Goal: Transaction & Acquisition: Purchase product/service

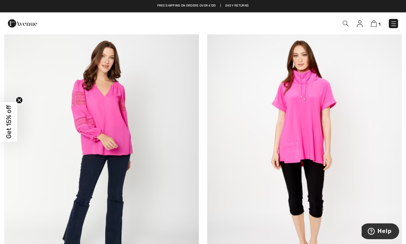
scroll to position [3106, 0]
click at [110, 143] on img at bounding box center [101, 151] width 195 height 292
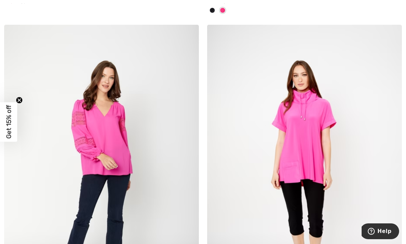
scroll to position [3086, 0]
click at [317, 160] on img at bounding box center [304, 171] width 195 height 292
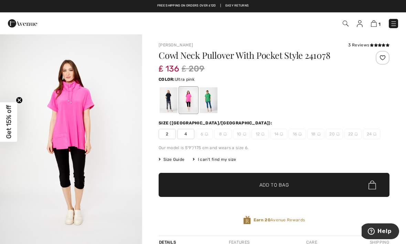
click at [167, 100] on div at bounding box center [169, 100] width 18 height 26
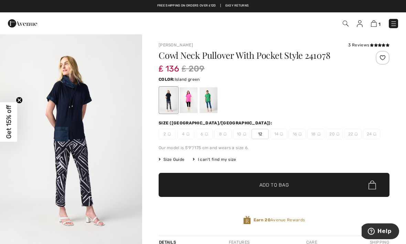
click at [209, 99] on div at bounding box center [208, 100] width 18 height 26
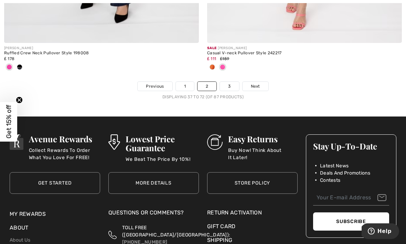
scroll to position [6066, 0]
click at [255, 83] on span "Next" at bounding box center [255, 86] width 9 height 6
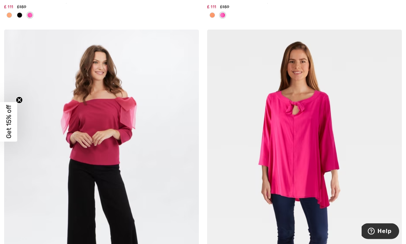
scroll to position [706, 0]
click at [288, 134] on img at bounding box center [304, 176] width 195 height 292
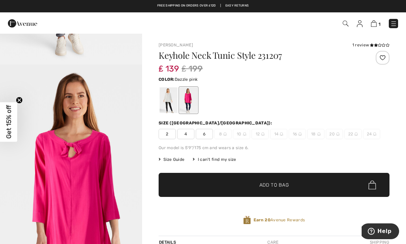
scroll to position [162, 0]
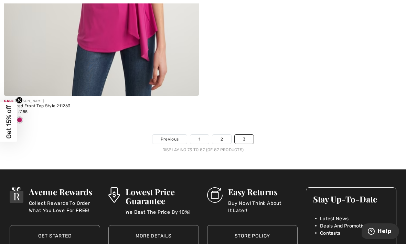
scroll to position [2642, 0]
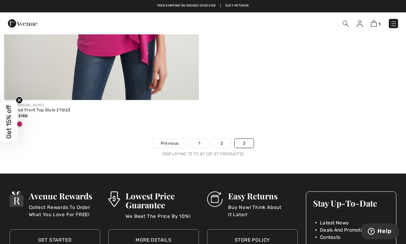
click at [195, 142] on link "1" at bounding box center [199, 143] width 18 height 9
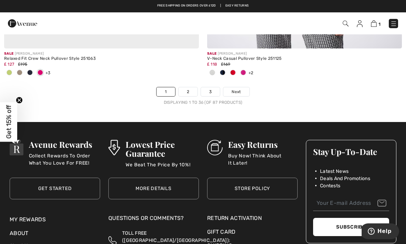
scroll to position [6060, 0]
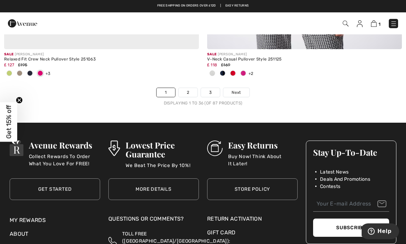
click at [239, 89] on span "Next" at bounding box center [235, 92] width 9 height 6
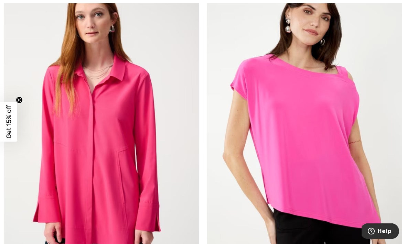
scroll to position [2476, 0]
click at [120, 162] on img at bounding box center [101, 121] width 195 height 292
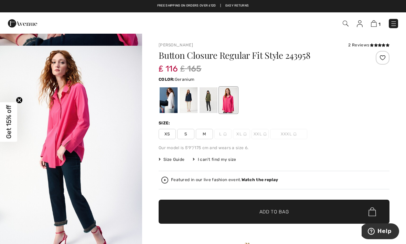
scroll to position [1353, 0]
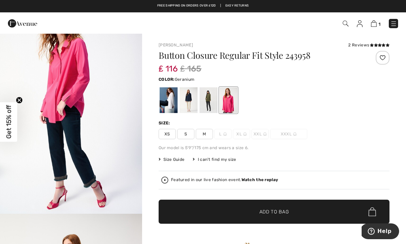
click at [206, 103] on div at bounding box center [208, 100] width 18 height 26
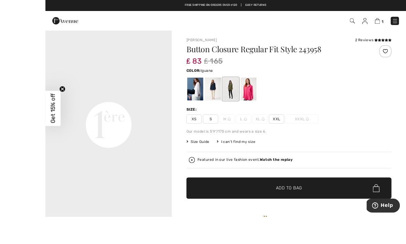
scroll to position [13, 0]
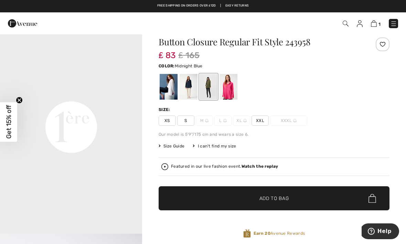
click at [187, 83] on div at bounding box center [188, 87] width 18 height 26
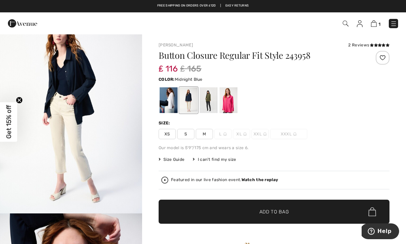
scroll to position [1138, 0]
click at [170, 99] on div at bounding box center [169, 100] width 18 height 26
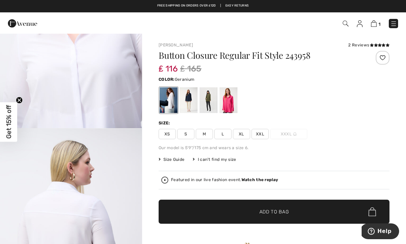
click at [231, 97] on div at bounding box center [228, 100] width 18 height 26
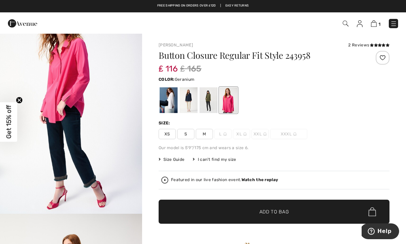
scroll to position [0, 0]
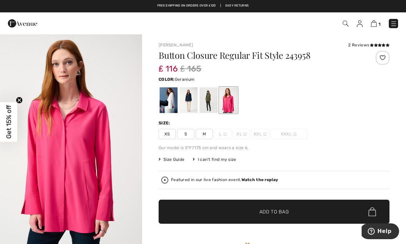
click at [175, 160] on span "Size Guide" at bounding box center [172, 159] width 26 height 6
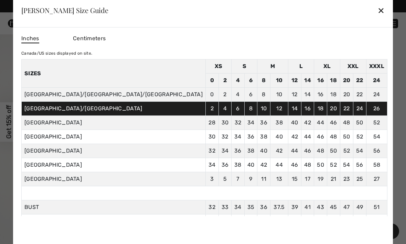
click at [377, 12] on div "✕" at bounding box center [380, 10] width 7 height 14
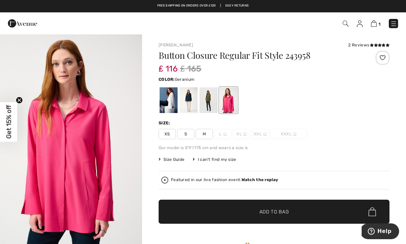
click at [207, 134] on span "M" at bounding box center [204, 134] width 17 height 10
click at [239, 209] on span "✔ Added to Bag Add to Bag" at bounding box center [274, 212] width 231 height 24
click at [217, 161] on div "I can't find my size" at bounding box center [214, 159] width 43 height 6
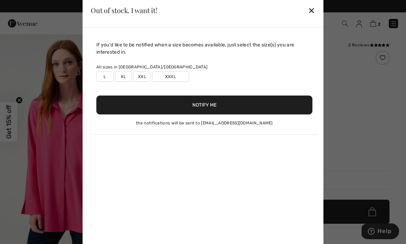
click at [313, 12] on div "✕" at bounding box center [311, 10] width 7 height 14
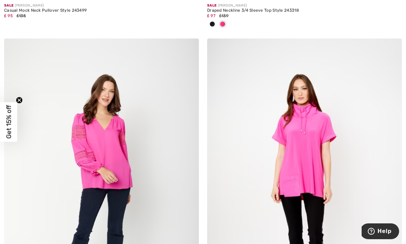
scroll to position [3073, 0]
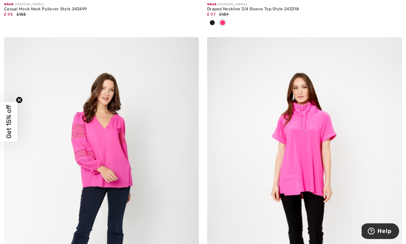
click at [301, 164] on img at bounding box center [304, 183] width 195 height 292
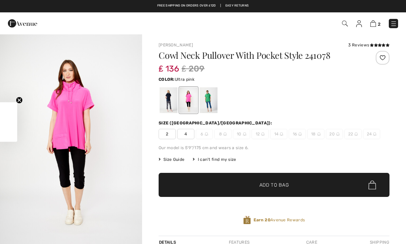
checkbox input "true"
click at [170, 102] on div at bounding box center [169, 100] width 18 height 26
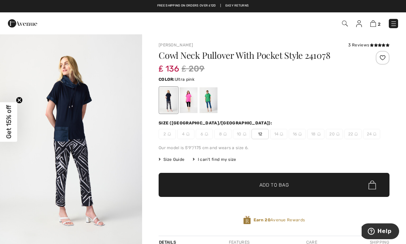
click at [187, 102] on div at bounding box center [188, 100] width 18 height 26
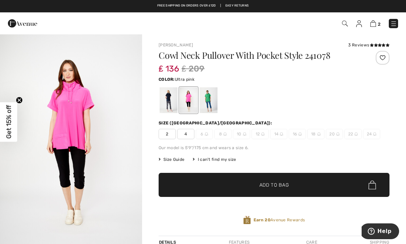
click at [168, 102] on div at bounding box center [169, 100] width 18 height 26
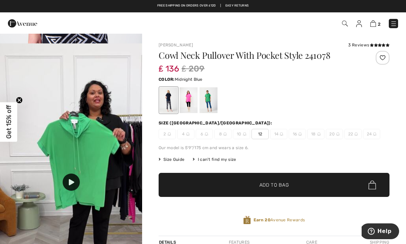
scroll to position [403, 0]
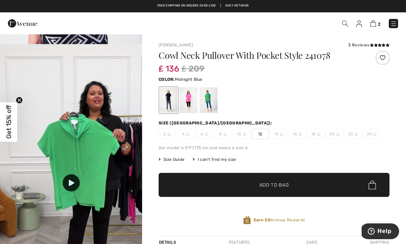
click at [207, 99] on div at bounding box center [208, 100] width 18 height 26
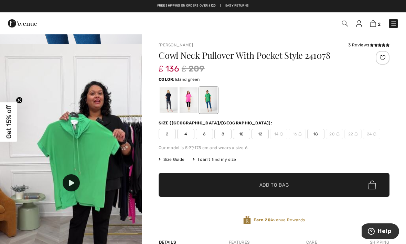
scroll to position [0, 0]
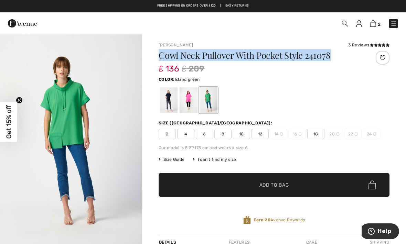
copy h1 "Cowl Neck Pullover With Pocket Style 241078"
click at [166, 99] on div at bounding box center [169, 100] width 18 height 26
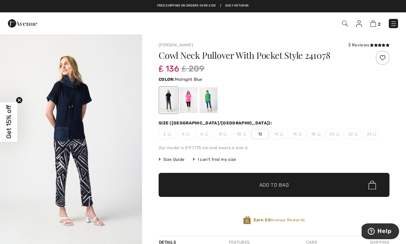
click at [243, 133] on img at bounding box center [244, 133] width 3 height 3
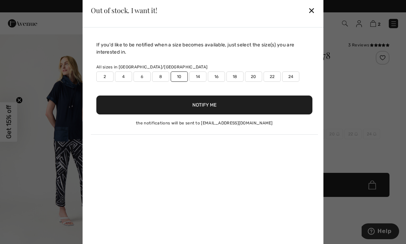
click at [217, 105] on button "Notify Me" at bounding box center [204, 105] width 216 height 19
click at [354, 108] on div at bounding box center [203, 122] width 406 height 244
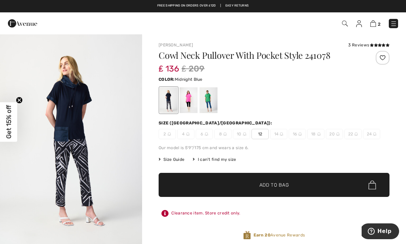
click at [393, 22] on img at bounding box center [393, 23] width 7 height 7
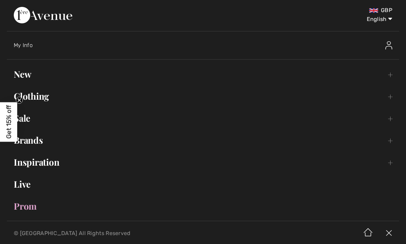
click at [50, 97] on link "Clothing Toggle submenu" at bounding box center [203, 96] width 392 height 15
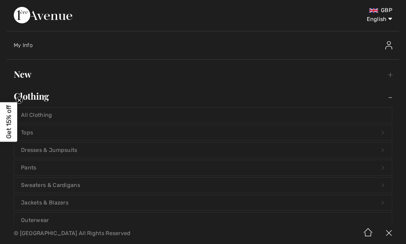
click at [57, 132] on link "Tops Open submenu" at bounding box center [203, 132] width 378 height 15
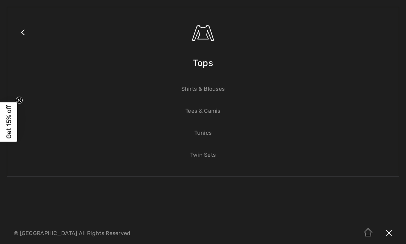
click at [211, 89] on link "Shirts & Blouses" at bounding box center [203, 88] width 378 height 15
click at [212, 38] on img at bounding box center [203, 33] width 24 height 24
click at [197, 65] on span "Tops" at bounding box center [203, 63] width 20 height 24
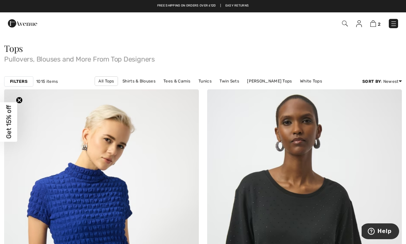
click at [393, 22] on img at bounding box center [393, 23] width 7 height 7
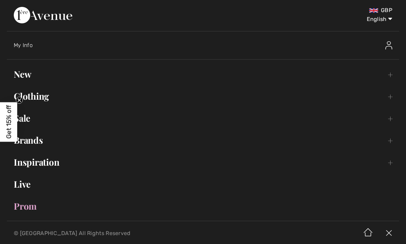
click at [45, 98] on link "Clothing Toggle submenu" at bounding box center [203, 96] width 392 height 15
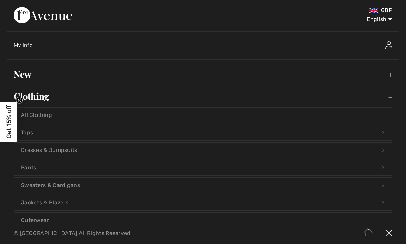
click at [68, 133] on link "Tops Open submenu" at bounding box center [203, 132] width 378 height 15
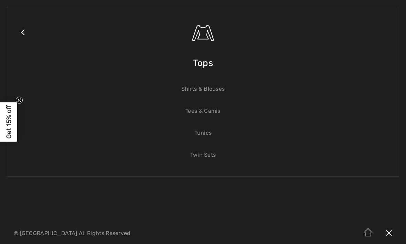
click at [204, 37] on img at bounding box center [203, 33] width 24 height 24
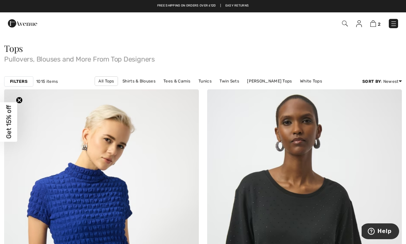
click at [25, 80] on strong "Filters" at bounding box center [19, 81] width 18 height 6
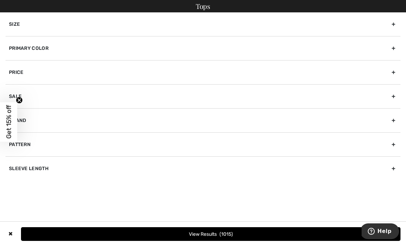
click at [72, 48] on div "Primary Color" at bounding box center [203, 48] width 395 height 24
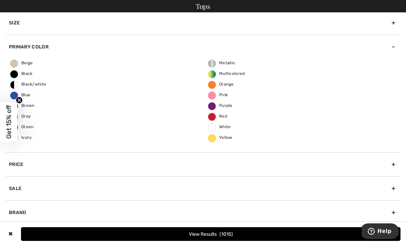
scroll to position [2, 0]
click at [21, 100] on circle "Close teaser" at bounding box center [19, 100] width 7 height 7
click at [30, 94] on span "Blue" at bounding box center [20, 94] width 20 height 5
click at [0, 0] on input "Blue" at bounding box center [0, 0] width 0 height 0
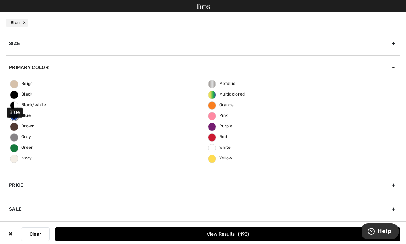
click at [30, 93] on span "Black" at bounding box center [21, 94] width 22 height 5
click at [0, 0] on input "Black" at bounding box center [0, 0] width 0 height 0
click at [213, 233] on button "View Results 486" at bounding box center [227, 234] width 345 height 14
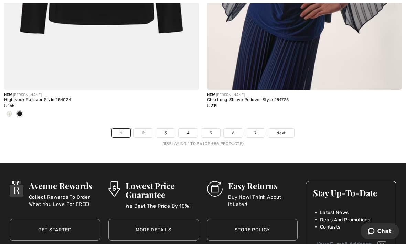
scroll to position [5951, 0]
click at [284, 130] on span "Next" at bounding box center [280, 133] width 9 height 6
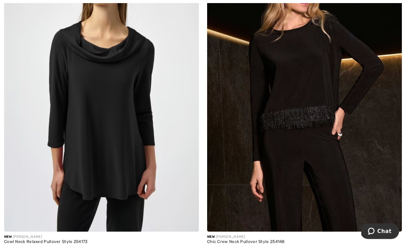
scroll to position [2511, 0]
click at [90, 130] on img at bounding box center [101, 86] width 195 height 292
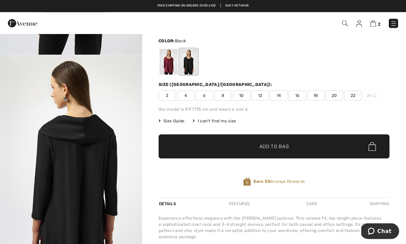
scroll to position [41, 0]
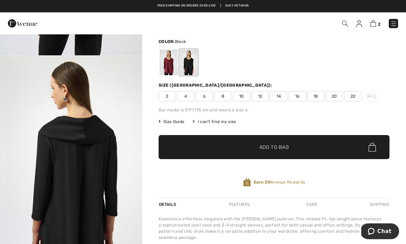
click at [241, 96] on span "10" at bounding box center [241, 96] width 17 height 10
click at [267, 150] on span "Add to Bag" at bounding box center [274, 147] width 30 height 7
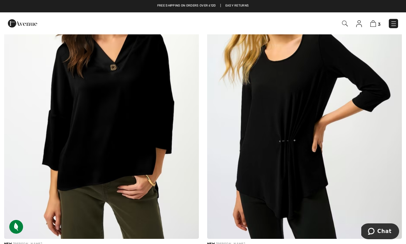
scroll to position [4492, 0]
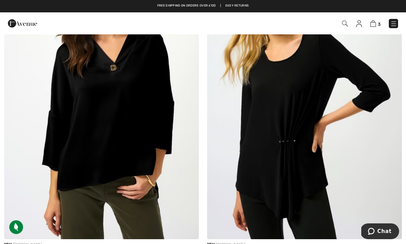
click at [280, 145] on img at bounding box center [304, 93] width 195 height 292
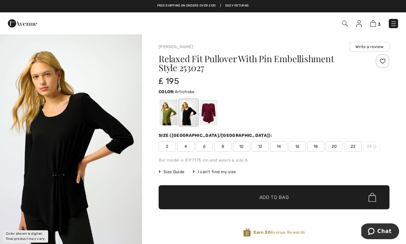
click at [165, 115] on div at bounding box center [169, 113] width 18 height 26
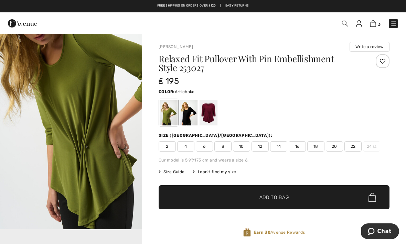
scroll to position [216, 0]
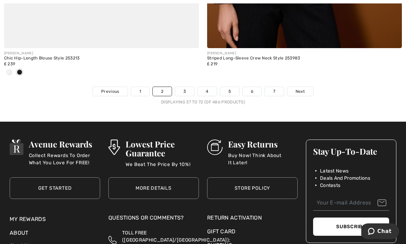
scroll to position [5998, 0]
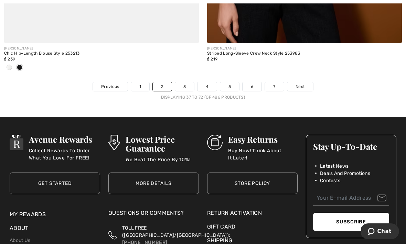
click at [184, 82] on link "3" at bounding box center [184, 86] width 19 height 9
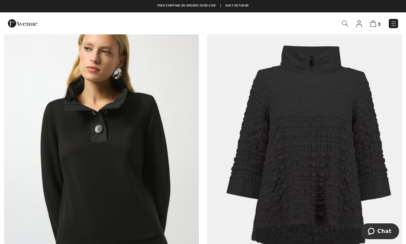
scroll to position [420, 0]
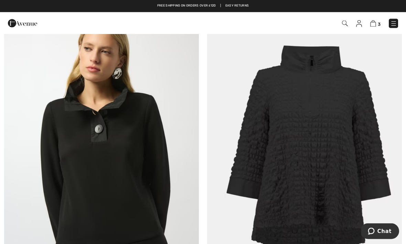
click at [313, 125] on img at bounding box center [304, 143] width 195 height 292
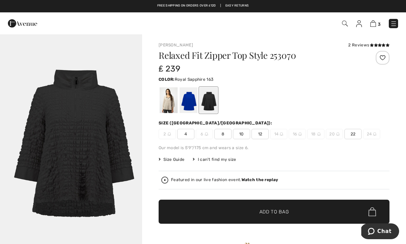
click at [188, 101] on div at bounding box center [188, 100] width 18 height 26
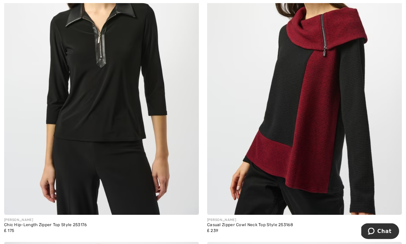
scroll to position [4550, 0]
click at [317, 153] on img at bounding box center [304, 69] width 195 height 292
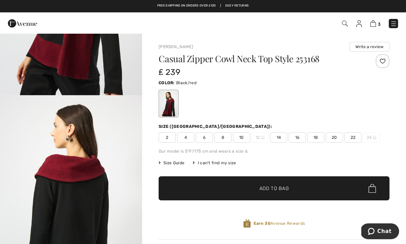
scroll to position [141, 0]
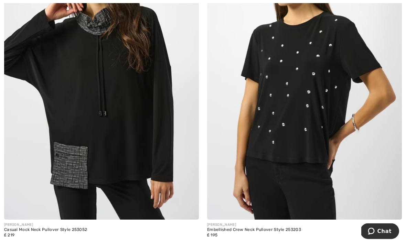
scroll to position [4864, 0]
click at [126, 107] on img at bounding box center [101, 74] width 195 height 292
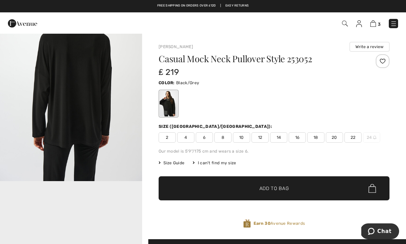
scroll to position [267, 0]
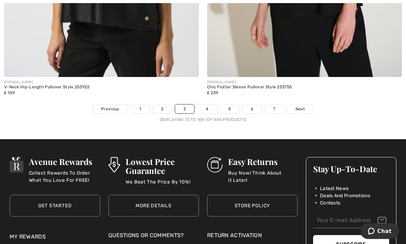
scroll to position [5987, 0]
click at [303, 105] on link "Next" at bounding box center [300, 109] width 26 height 9
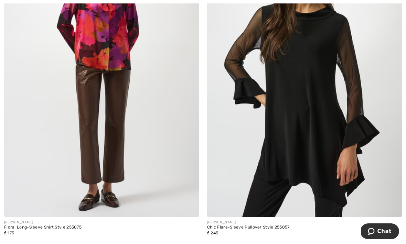
scroll to position [1790, 0]
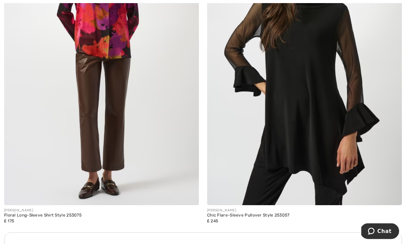
click at [323, 116] on img at bounding box center [304, 60] width 195 height 292
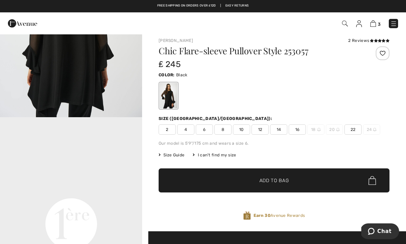
scroll to position [336, 0]
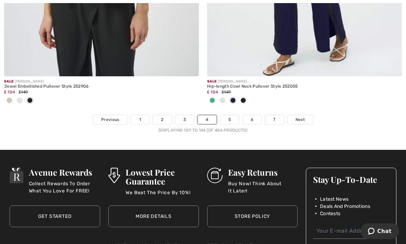
scroll to position [5953, 0]
click at [304, 117] on span "Next" at bounding box center [299, 120] width 9 height 6
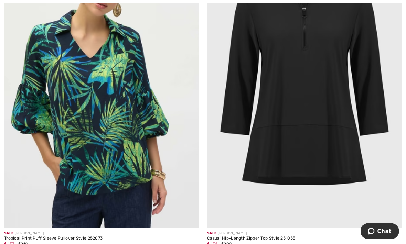
scroll to position [3494, 0]
click at [314, 138] on img at bounding box center [304, 82] width 195 height 292
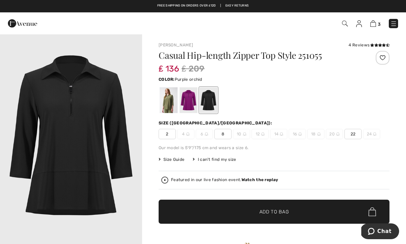
click at [186, 96] on div at bounding box center [188, 100] width 18 height 26
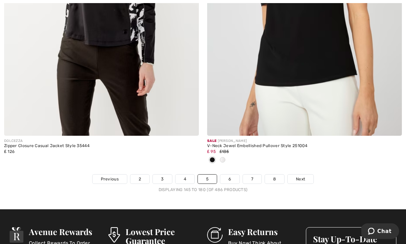
scroll to position [5950, 0]
click at [302, 176] on span "Next" at bounding box center [300, 179] width 9 height 6
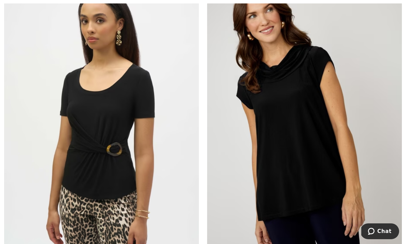
scroll to position [111, 0]
click at [333, 154] on img at bounding box center [304, 121] width 195 height 292
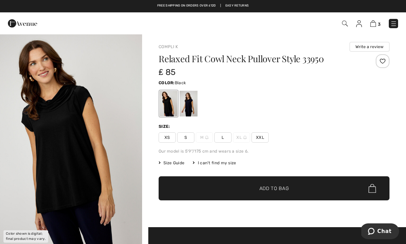
click at [190, 101] on div at bounding box center [188, 104] width 18 height 26
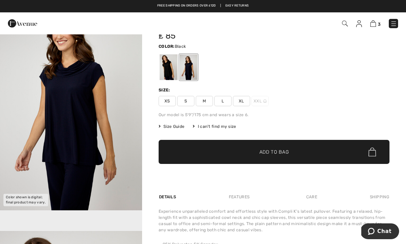
click at [163, 67] on div at bounding box center [169, 67] width 18 height 26
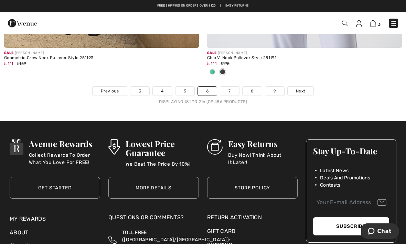
scroll to position [6038, 0]
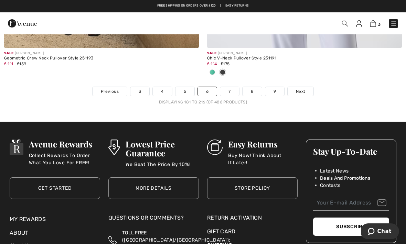
click at [316, 87] on ul "Previous 3 4 5 6 7 8 9 Next" at bounding box center [203, 92] width 406 height 10
click at [300, 89] on span "Next" at bounding box center [300, 91] width 9 height 6
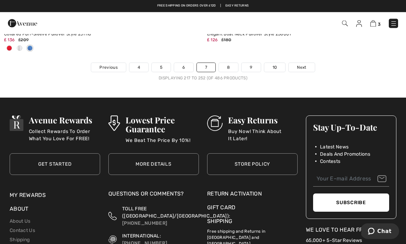
scroll to position [6074, 0]
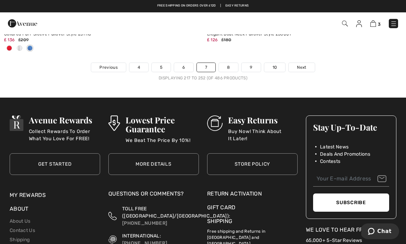
click at [304, 64] on span "Next" at bounding box center [301, 67] width 9 height 6
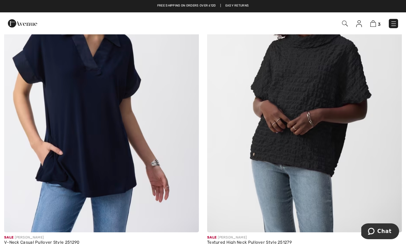
scroll to position [143, 0]
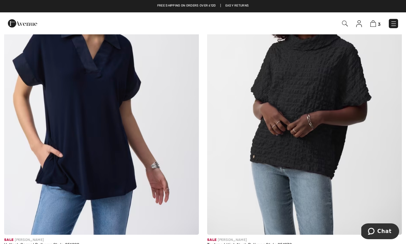
click at [106, 117] on img at bounding box center [101, 89] width 195 height 292
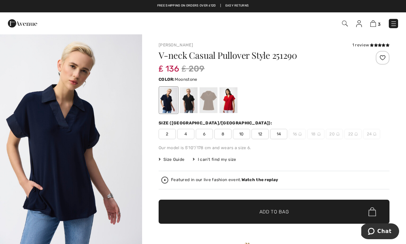
click at [209, 96] on div at bounding box center [208, 100] width 18 height 26
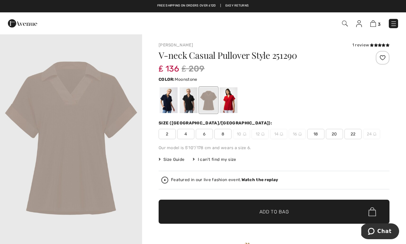
click at [165, 104] on div at bounding box center [169, 100] width 18 height 26
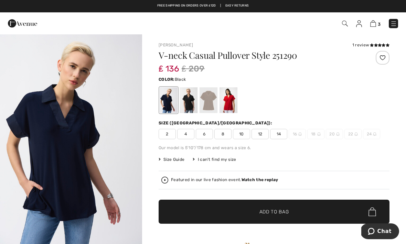
click at [188, 99] on div at bounding box center [188, 100] width 18 height 26
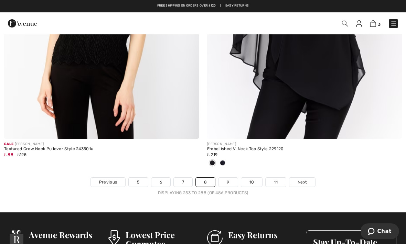
scroll to position [5911, 0]
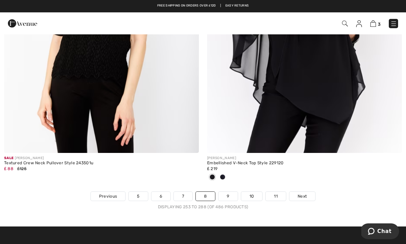
click at [307, 192] on link "Next" at bounding box center [302, 196] width 26 height 9
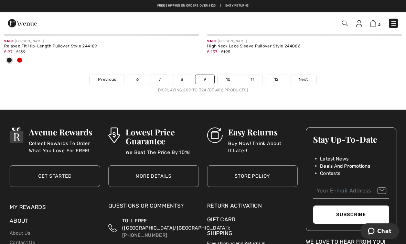
scroll to position [6033, 0]
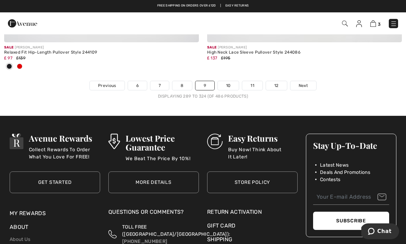
click at [308, 82] on link "Next" at bounding box center [303, 85] width 26 height 9
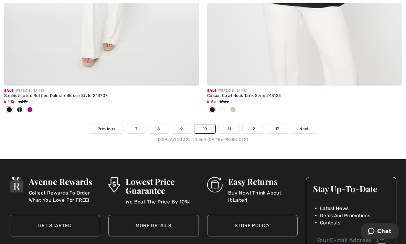
scroll to position [5939, 0]
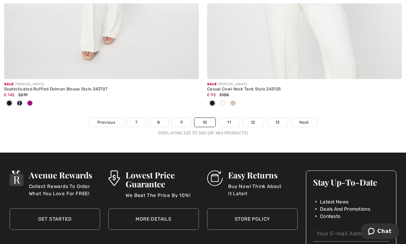
click at [306, 120] on span "Next" at bounding box center [303, 122] width 9 height 6
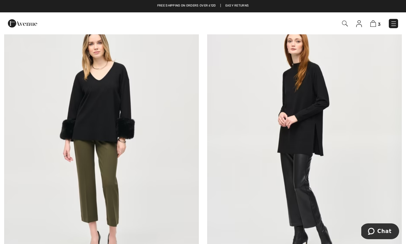
scroll to position [750, 0]
click at [310, 122] on img at bounding box center [304, 143] width 195 height 292
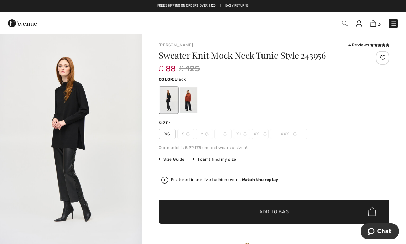
click at [189, 97] on div at bounding box center [188, 100] width 18 height 26
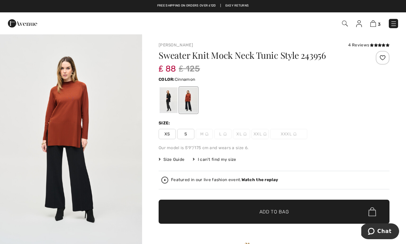
click at [168, 102] on div at bounding box center [169, 100] width 18 height 26
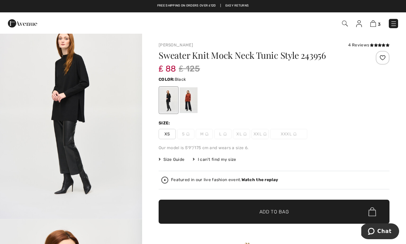
scroll to position [21, 0]
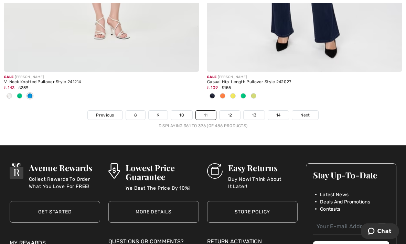
scroll to position [6048, 0]
click at [308, 113] on span "Next" at bounding box center [304, 115] width 9 height 6
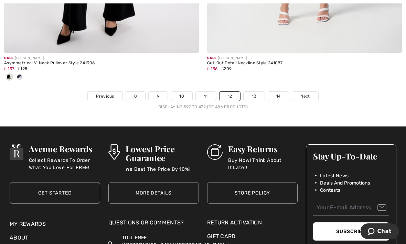
scroll to position [6031, 0]
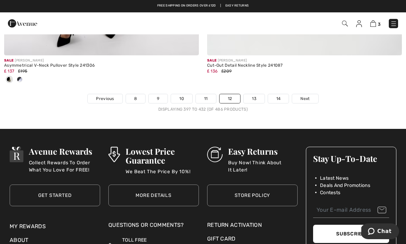
click at [309, 96] on span "Next" at bounding box center [304, 99] width 9 height 6
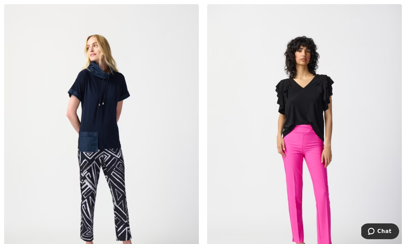
scroll to position [401, 0]
click at [118, 161] on img at bounding box center [101, 150] width 195 height 292
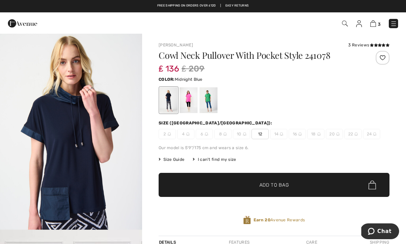
scroll to position [230, 0]
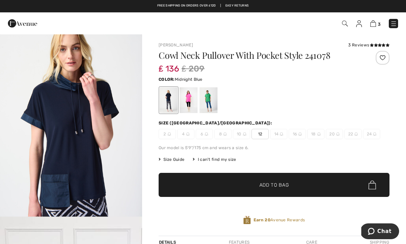
click at [179, 161] on span "Size Guide" at bounding box center [172, 159] width 26 height 6
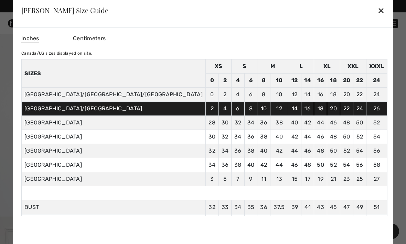
click at [377, 9] on div "✕" at bounding box center [380, 10] width 7 height 14
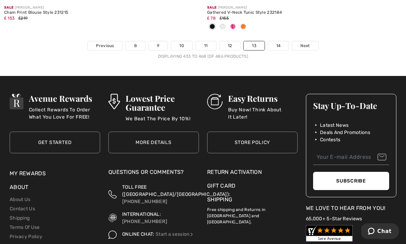
scroll to position [6052, 0]
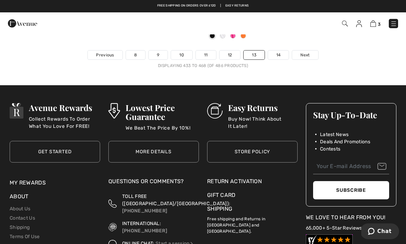
click at [309, 52] on span "Next" at bounding box center [304, 55] width 9 height 6
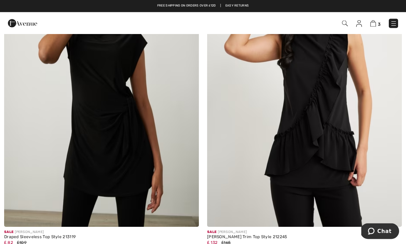
scroll to position [2140, 0]
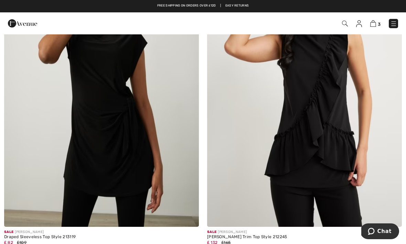
click at [105, 114] on img at bounding box center [101, 81] width 195 height 292
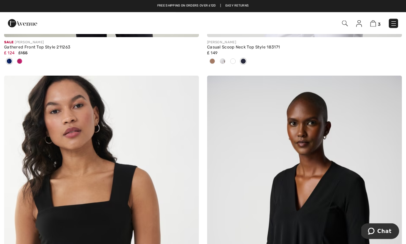
scroll to position [2648, 0]
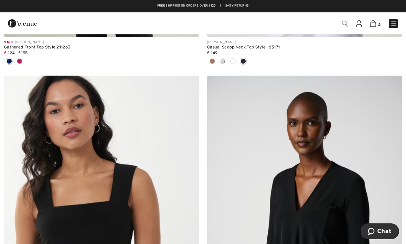
click at [375, 22] on img at bounding box center [373, 23] width 6 height 7
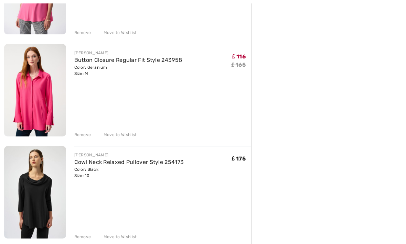
scroll to position [156, 0]
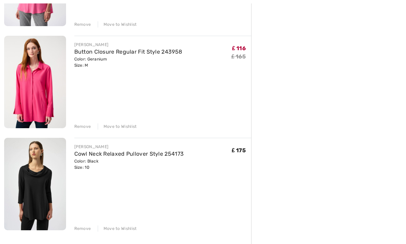
click at [83, 231] on div "Remove" at bounding box center [82, 229] width 17 height 6
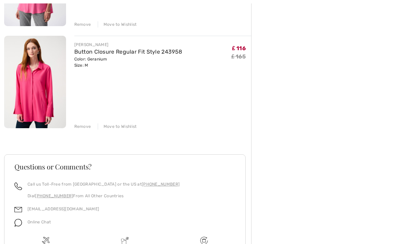
click at [86, 126] on div "Remove" at bounding box center [82, 126] width 17 height 6
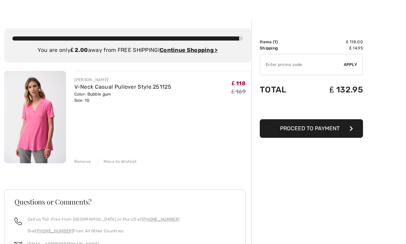
scroll to position [14, 0]
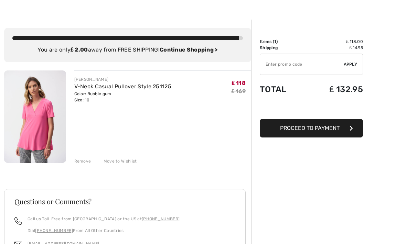
click at [84, 162] on div "Remove" at bounding box center [82, 161] width 17 height 6
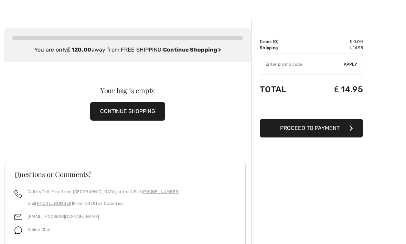
scroll to position [0, 0]
